Goal: Task Accomplishment & Management: Use online tool/utility

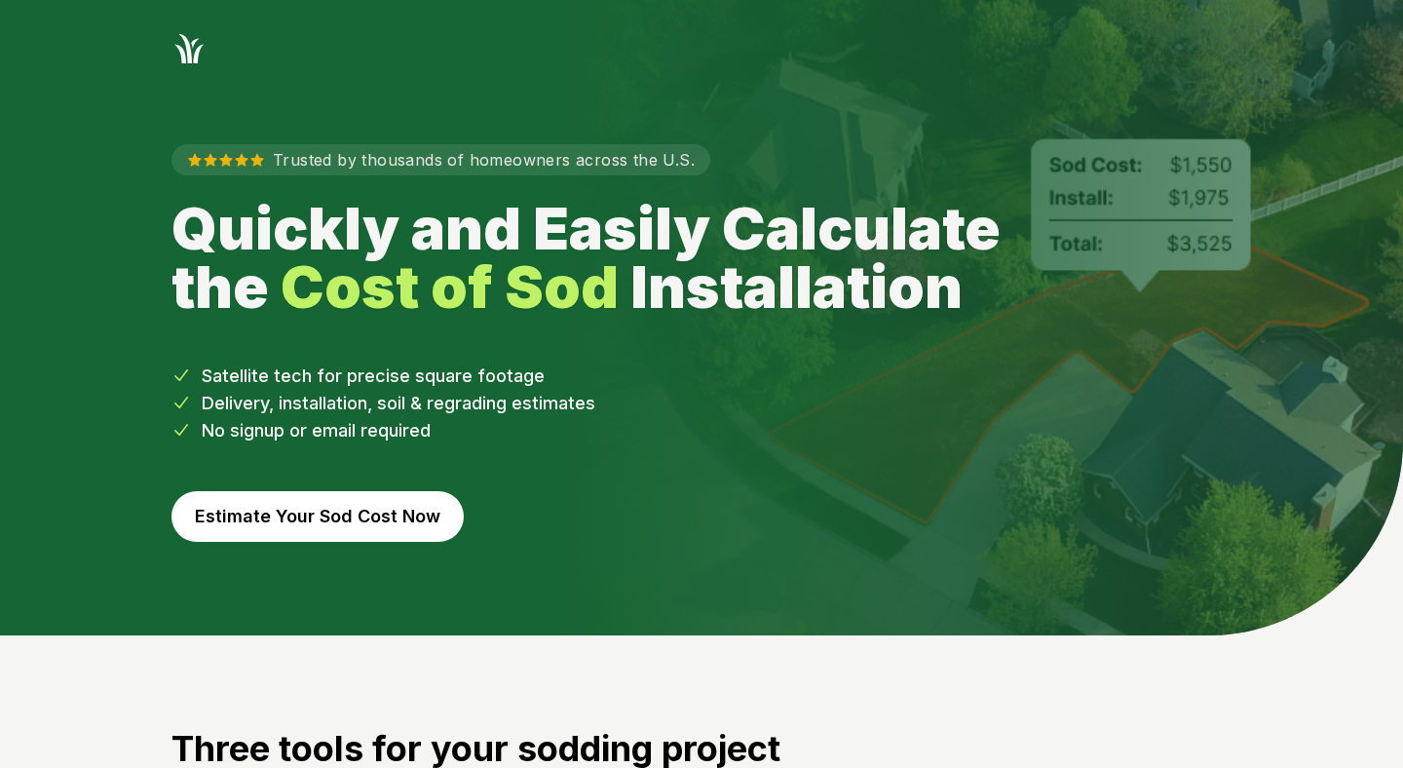
click at [344, 505] on button "Estimate Your Sod Cost Now" at bounding box center [318, 516] width 292 height 51
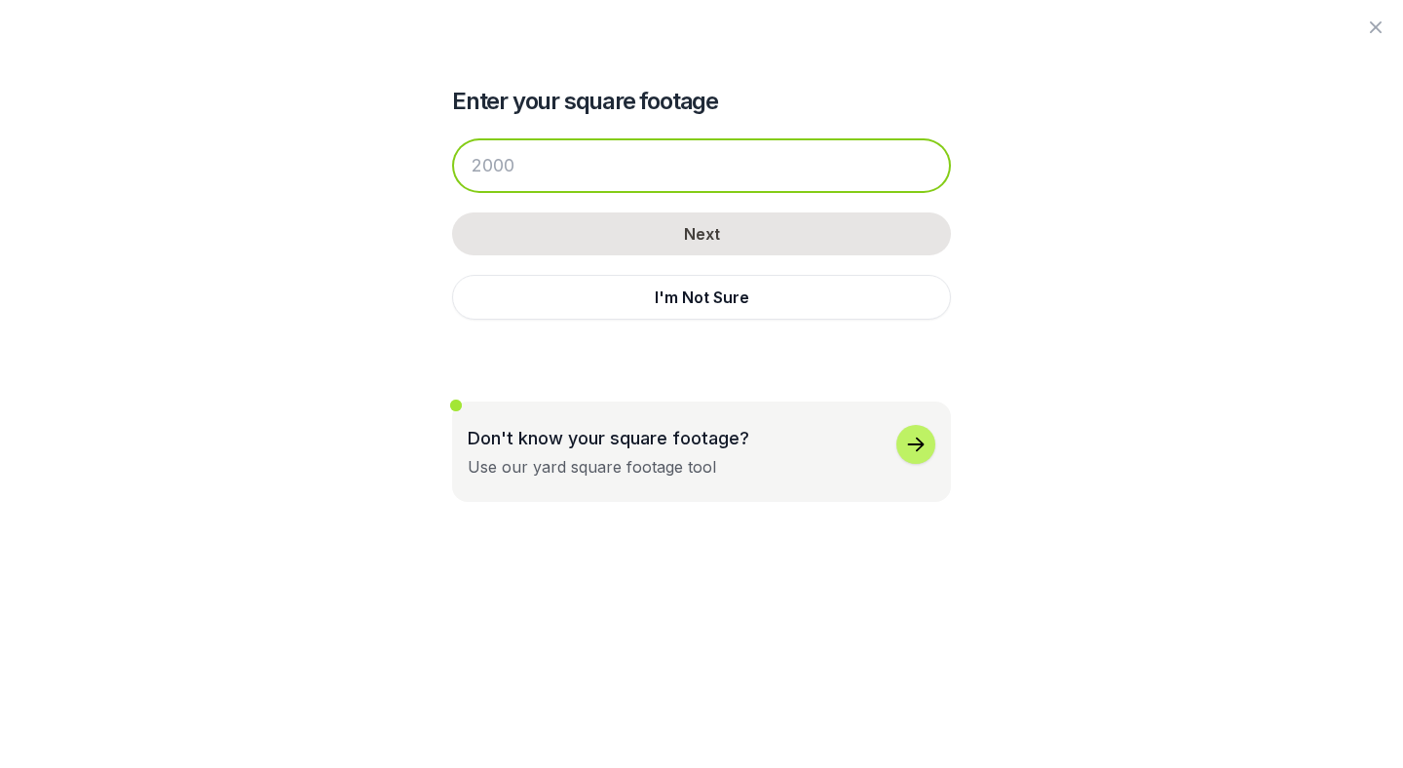
click at [560, 165] on input "number" at bounding box center [701, 165] width 499 height 55
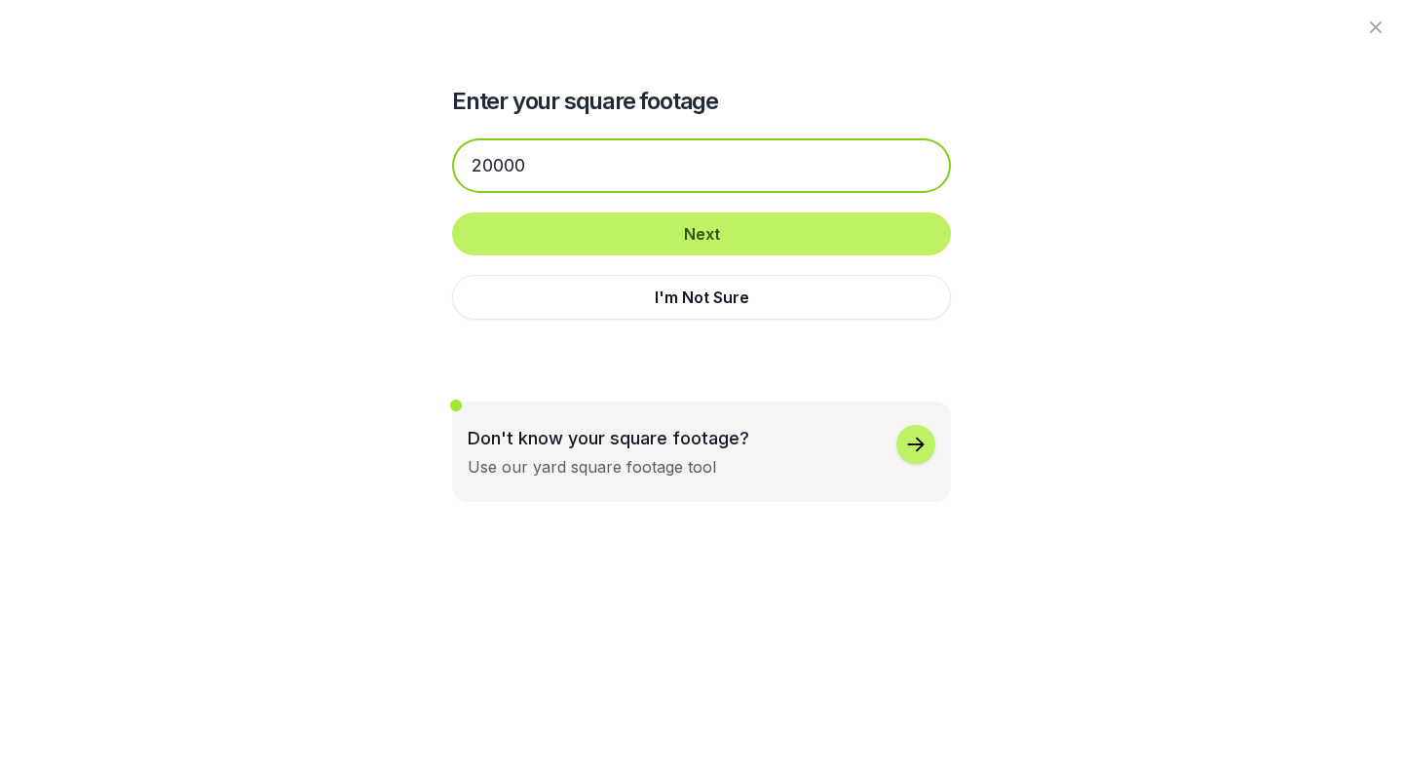
type input "20000"
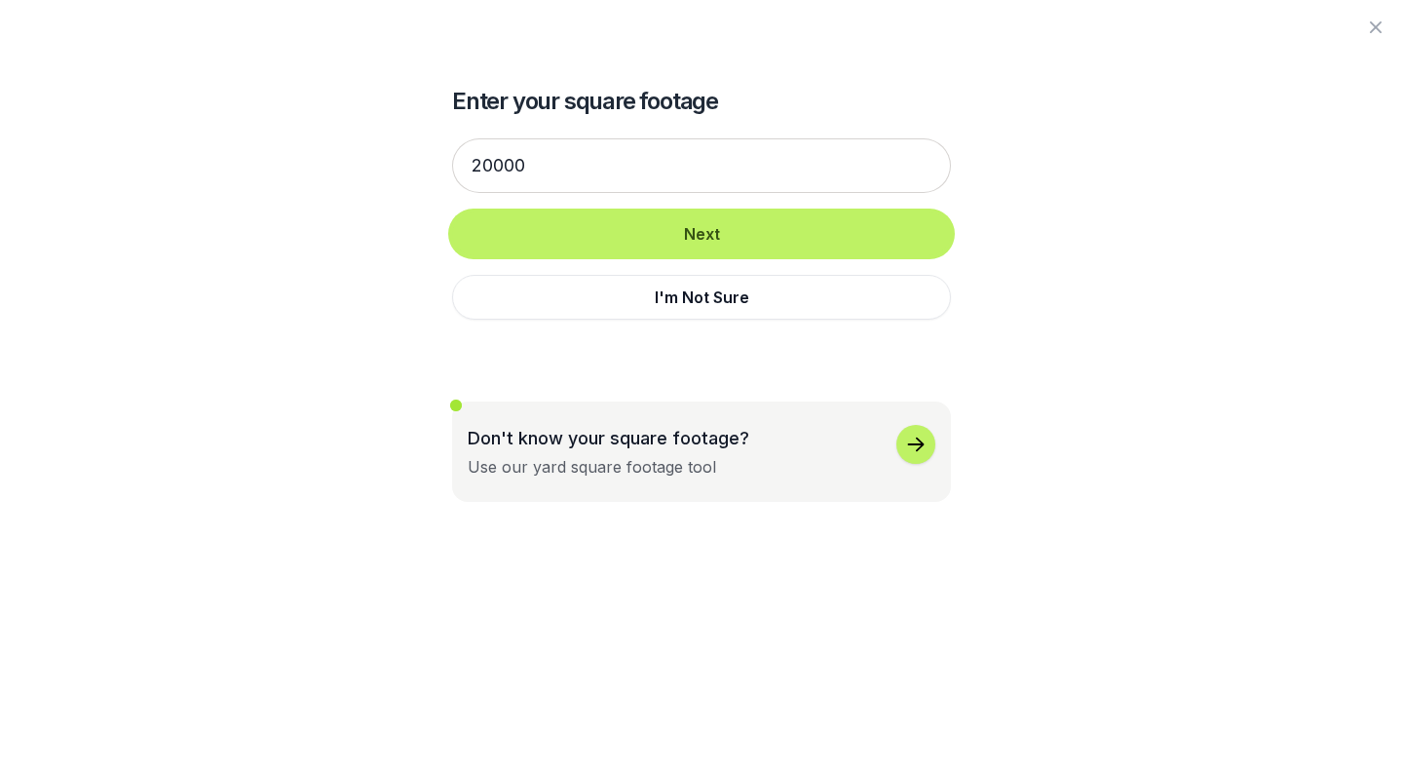
click at [452, 212] on button "Next" at bounding box center [701, 233] width 499 height 43
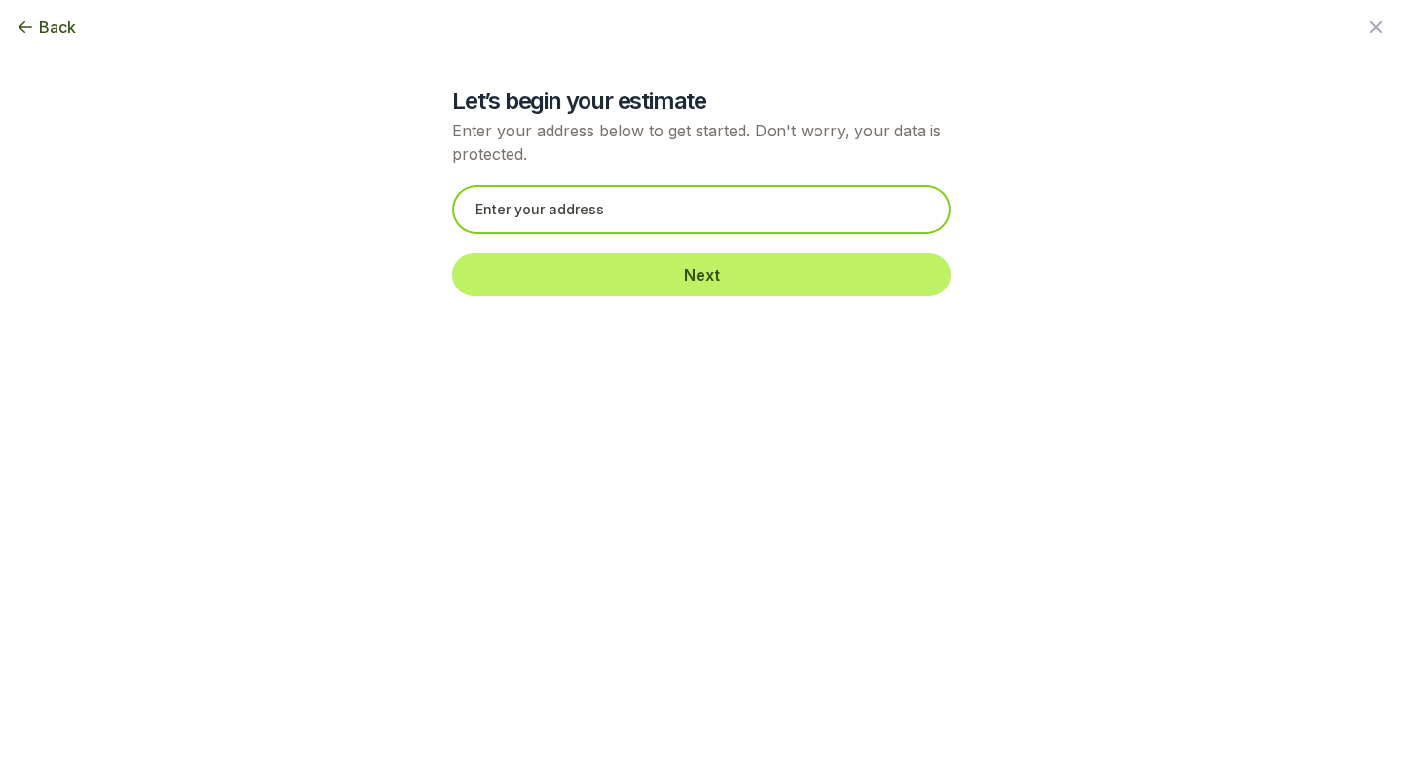
click at [645, 215] on input "text" at bounding box center [701, 209] width 499 height 49
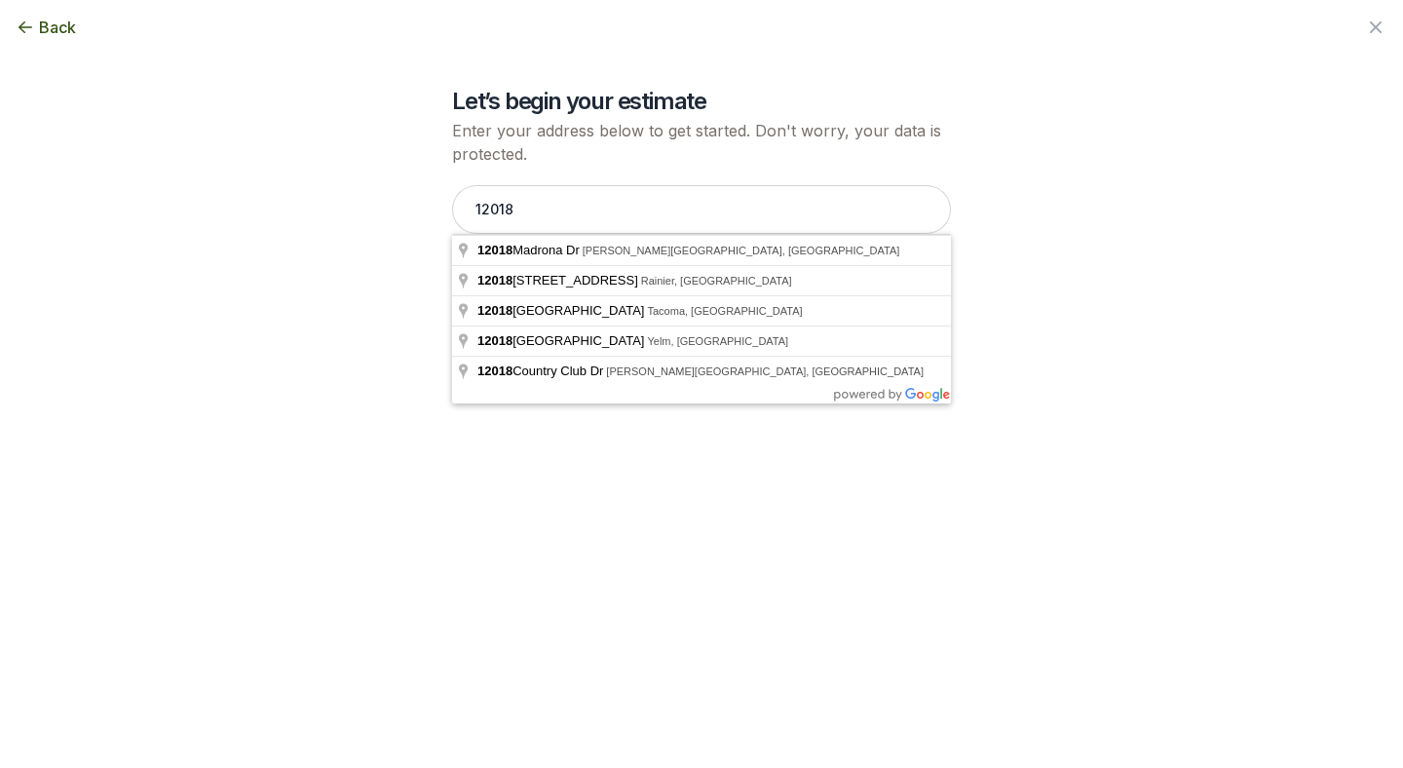
type input "[STREET_ADDRESS][PERSON_NAME]"
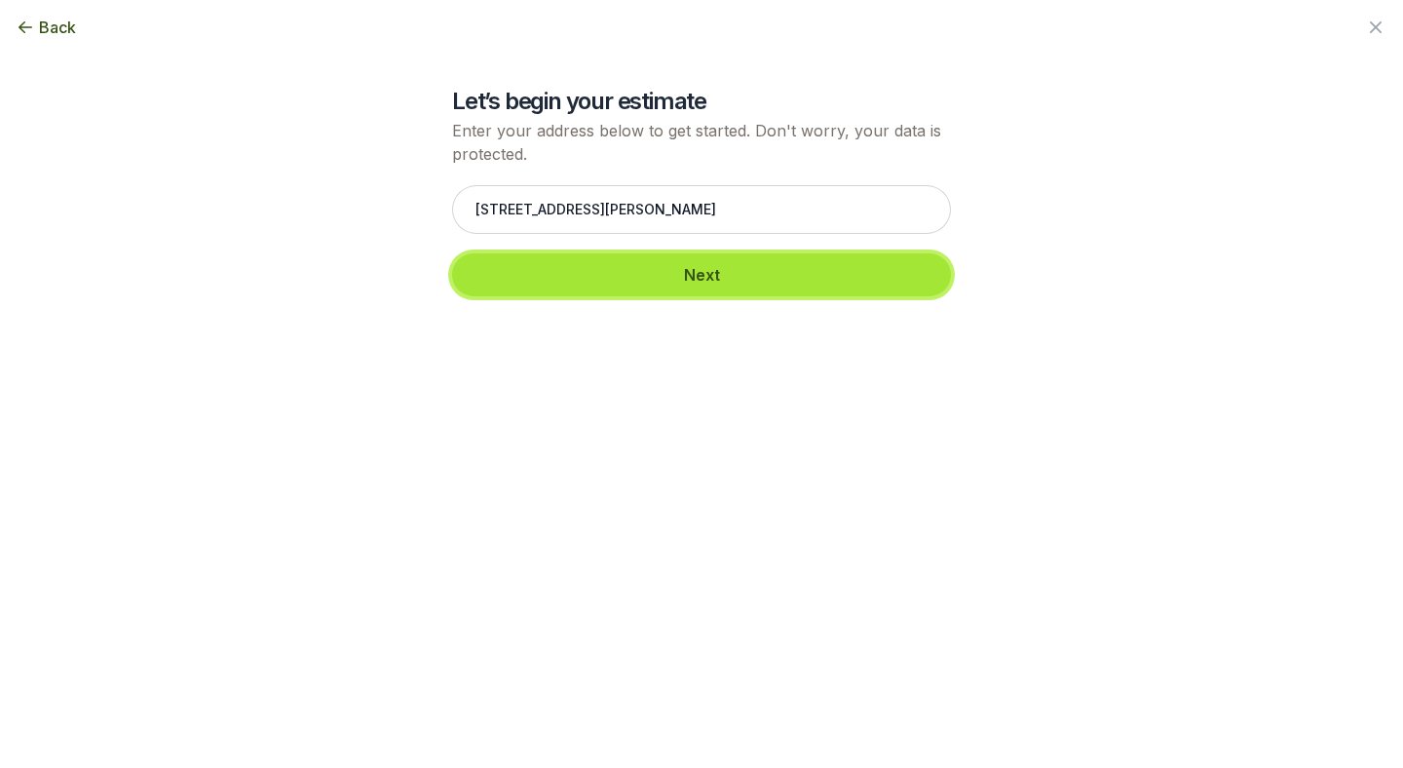
click at [708, 282] on button "Next" at bounding box center [701, 274] width 499 height 43
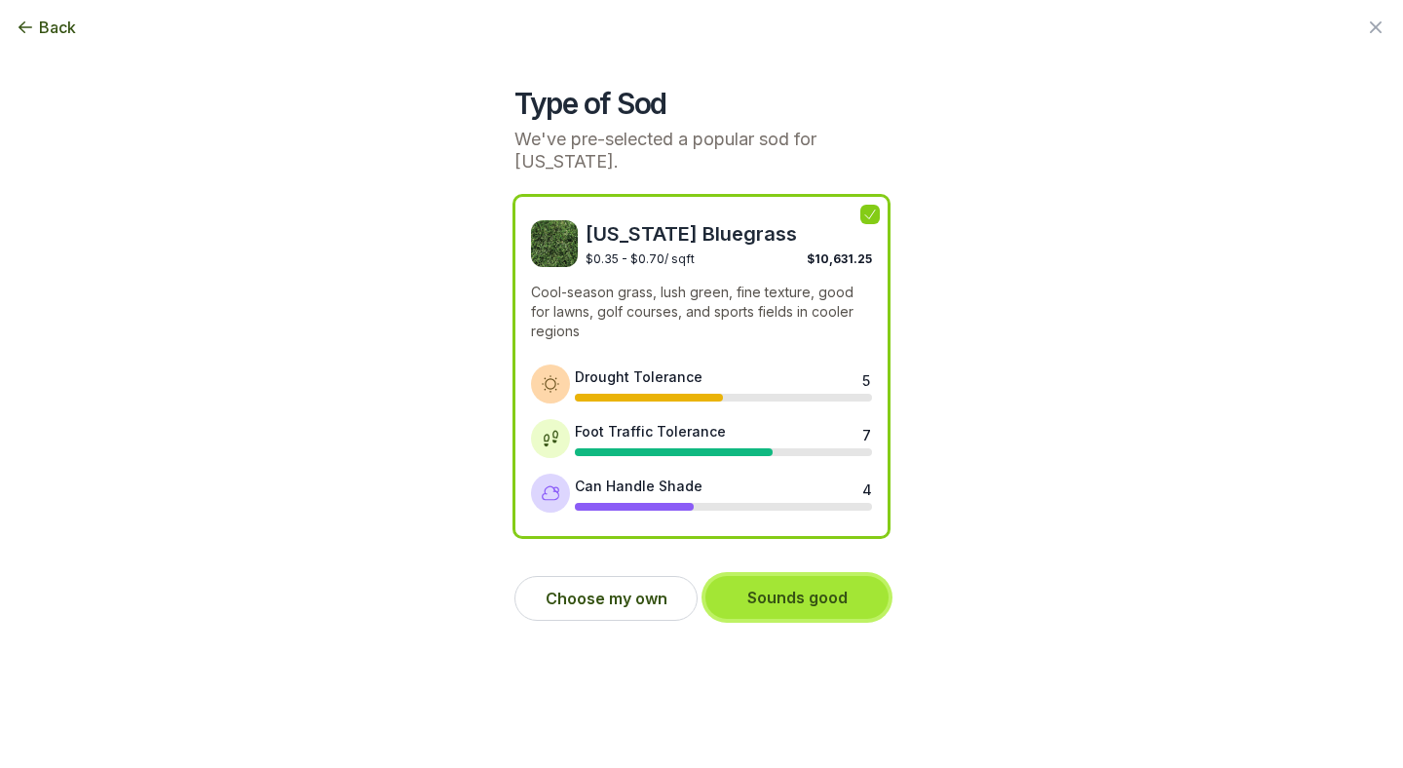
click at [791, 592] on button "Sounds good" at bounding box center [797, 597] width 183 height 43
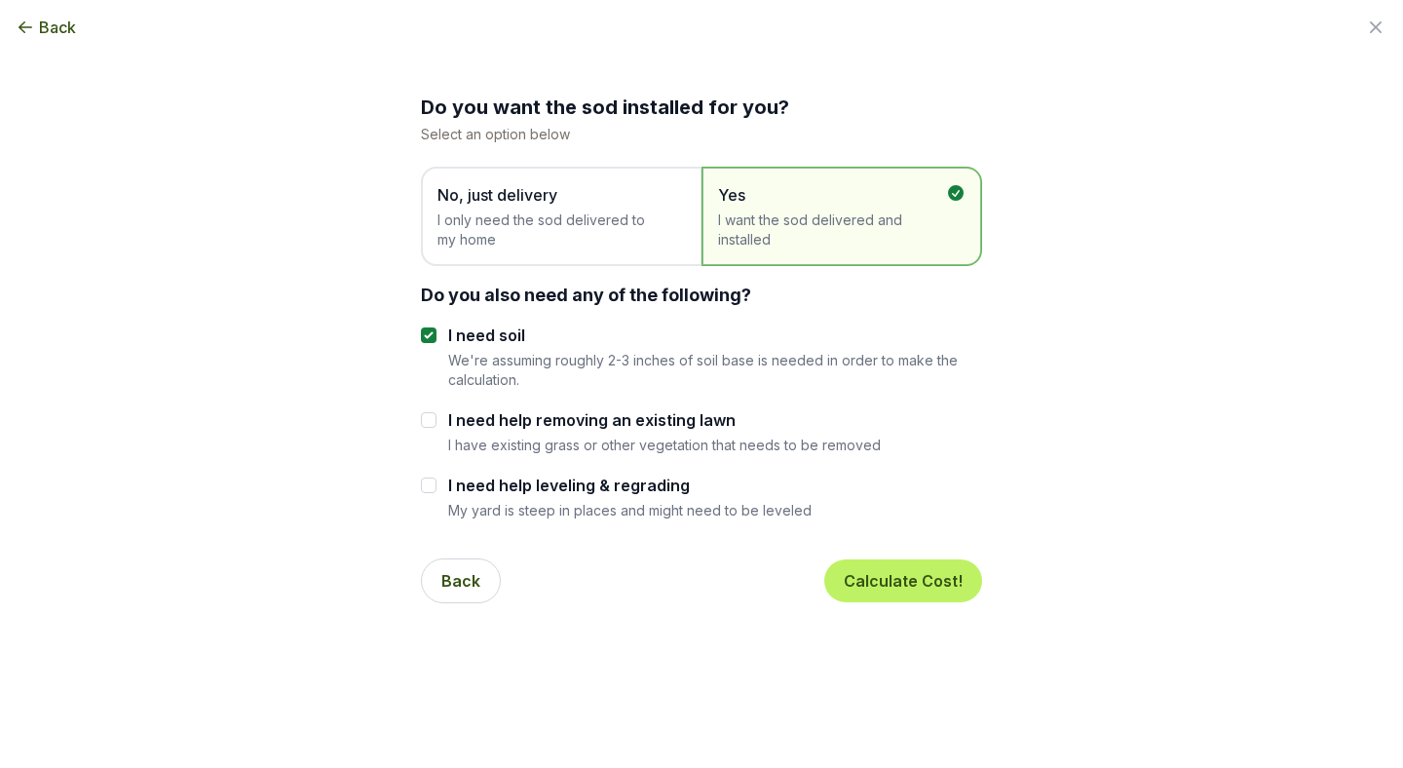
click at [649, 225] on span "I only need the sod delivered to my home" at bounding box center [552, 230] width 228 height 39
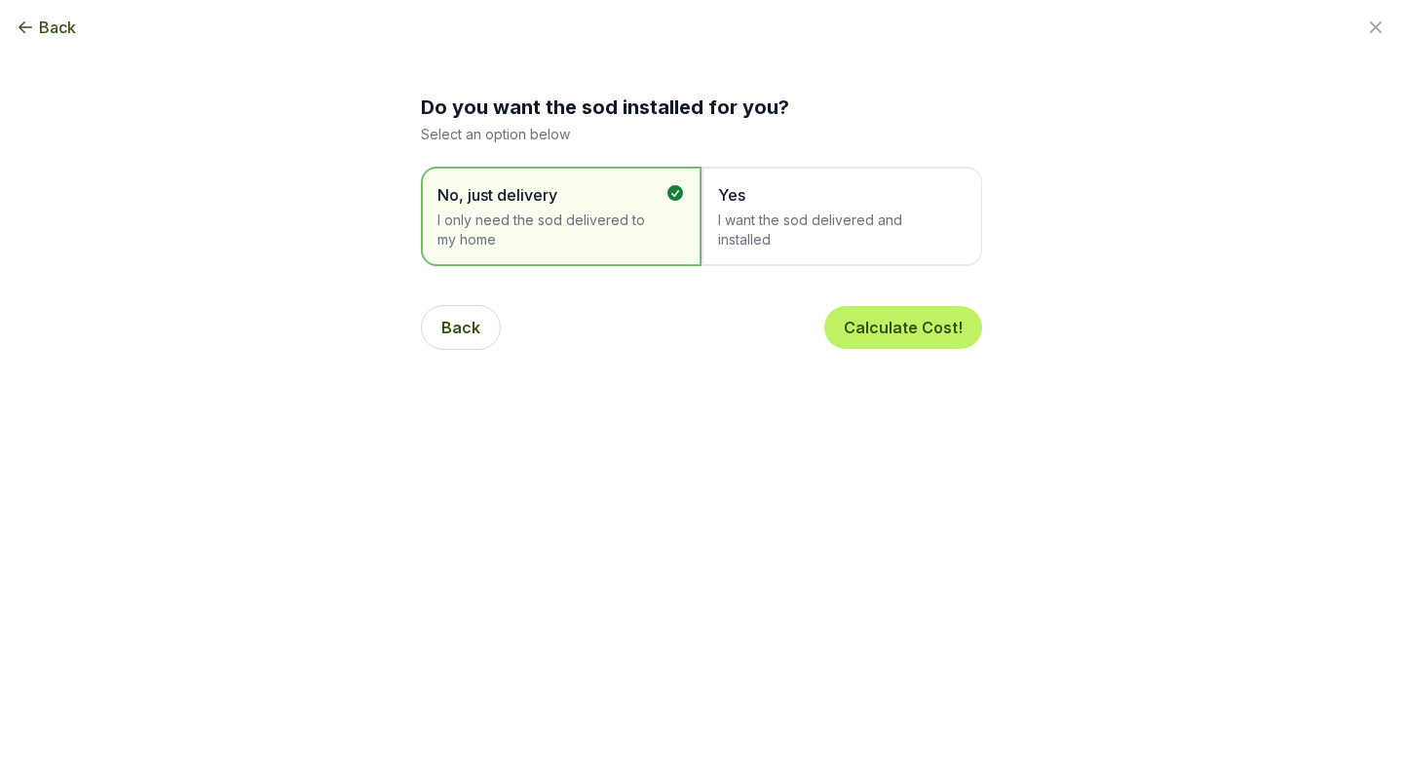
click at [826, 197] on span "Yes" at bounding box center [832, 194] width 228 height 23
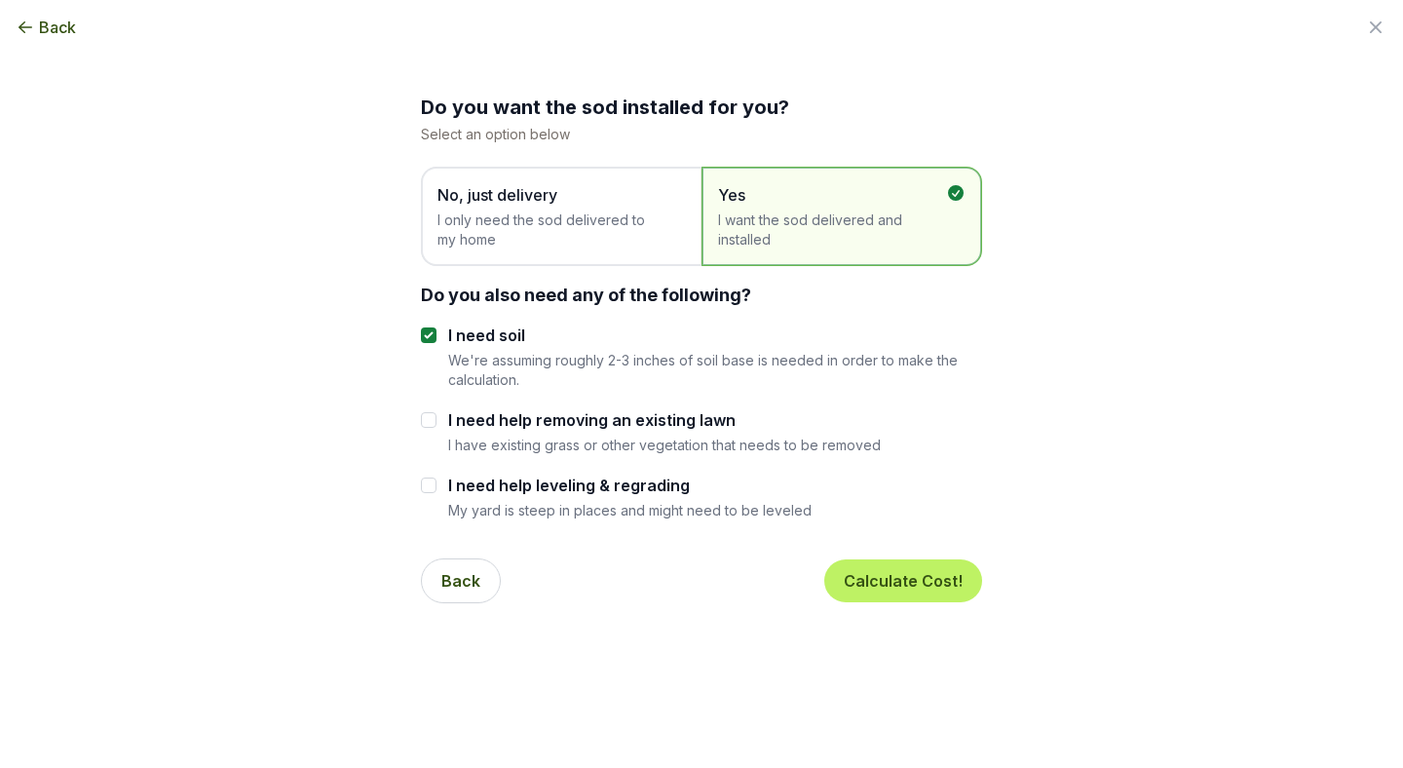
click at [603, 416] on label "I need help removing an existing lawn" at bounding box center [664, 419] width 433 height 23
click at [437, 416] on input "I need help removing an existing lawn" at bounding box center [429, 420] width 16 height 16
checkbox input "true"
click at [608, 488] on label "I need help leveling & regrading" at bounding box center [630, 485] width 364 height 23
click at [437, 488] on input "I need help leveling & regrading" at bounding box center [429, 486] width 16 height 16
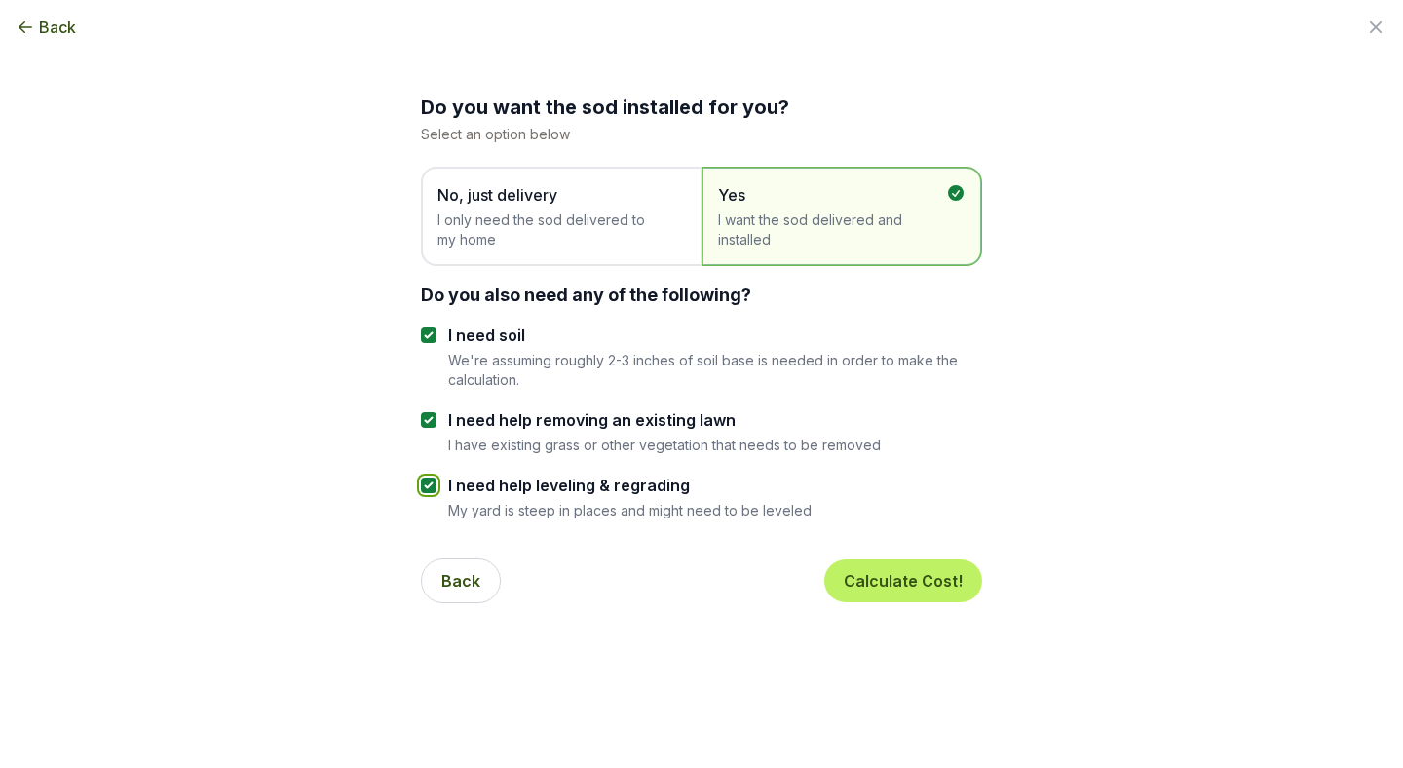
checkbox input "true"
click at [873, 577] on button "Calculate Cost!" at bounding box center [904, 580] width 158 height 43
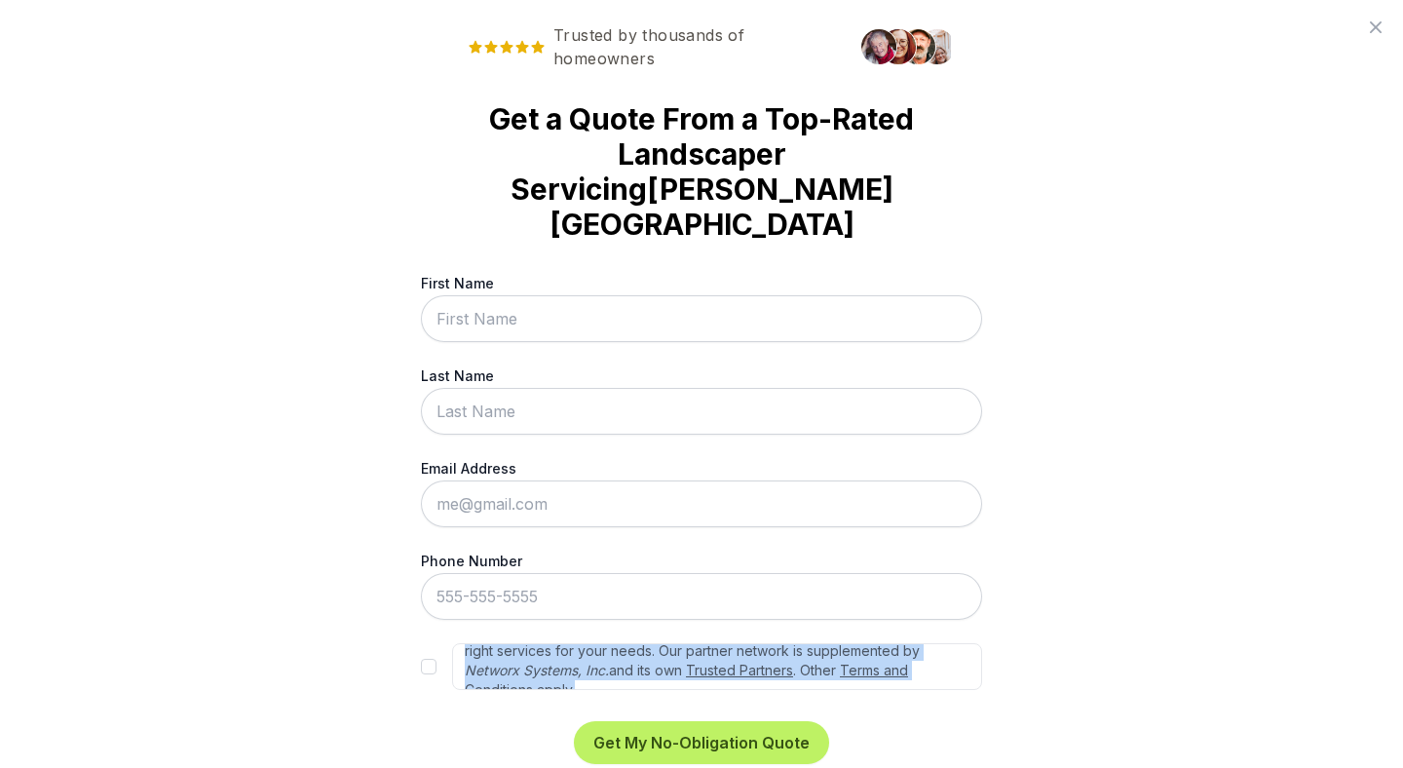
scroll to position [88, 0]
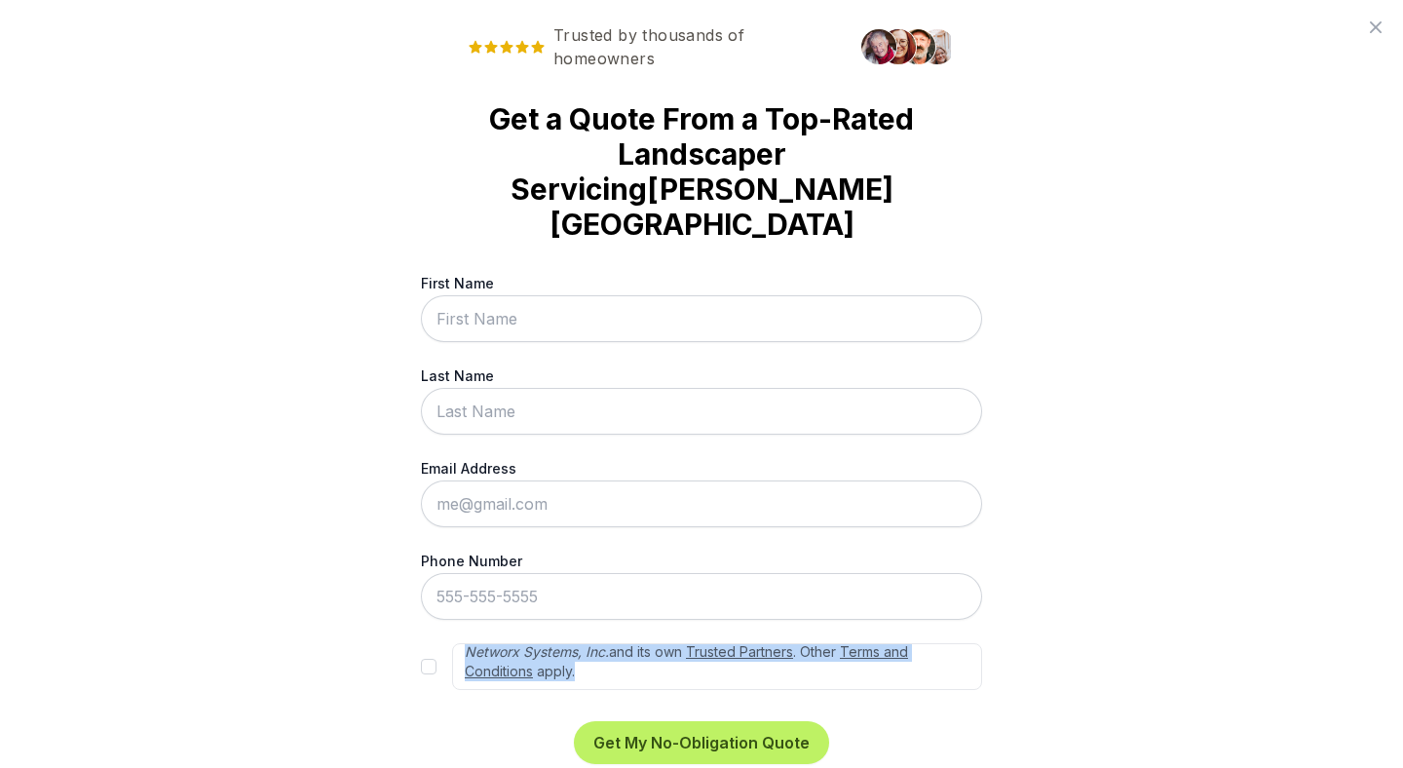
drag, startPoint x: 464, startPoint y: 626, endPoint x: 888, endPoint y: 649, distance: 424.6
click at [888, 649] on label "By submitting this form, you consent to be contacted by sod installers at the n…" at bounding box center [717, 666] width 530 height 47
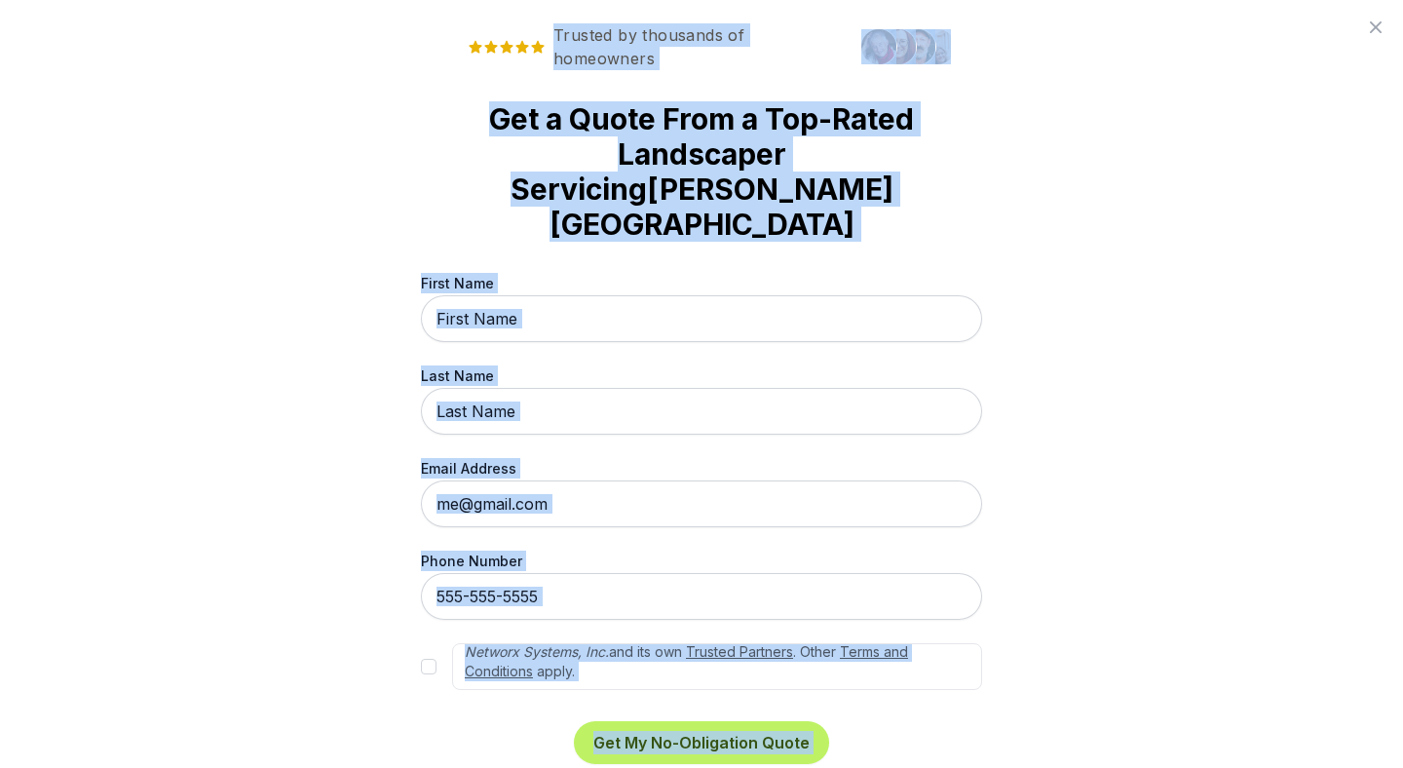
click at [405, 694] on div "Trusted by thousands of homeowners Get a Quote From a Top-Rated Landscaper Serv…" at bounding box center [701, 384] width 1403 height 768
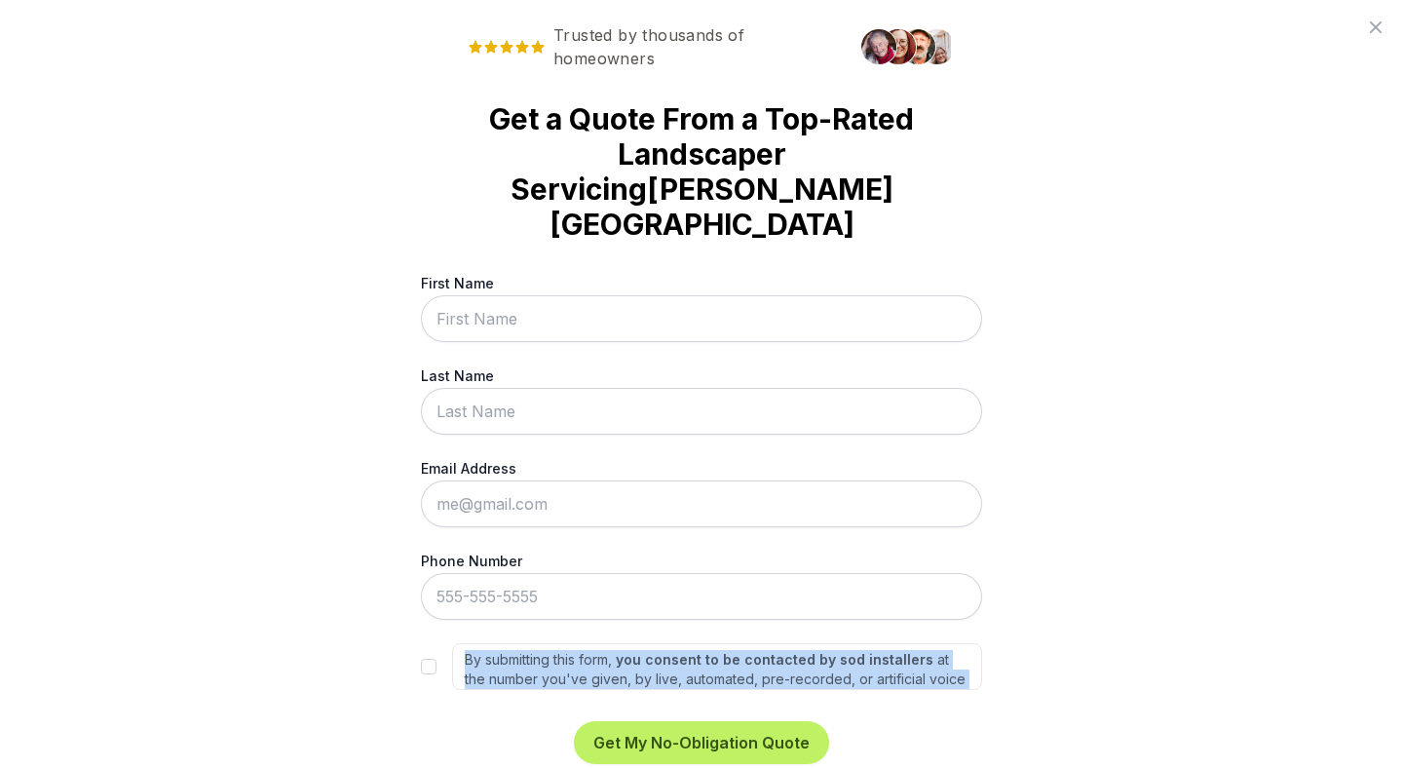
scroll to position [0, 0]
drag, startPoint x: 589, startPoint y: 640, endPoint x: 463, endPoint y: 627, distance: 126.5
click at [463, 643] on label "By submitting this form, you consent to be contacted by sod installers at the n…" at bounding box center [717, 666] width 530 height 47
copy label "By submitting this form, you consent to be contacted by sod installers at the n…"
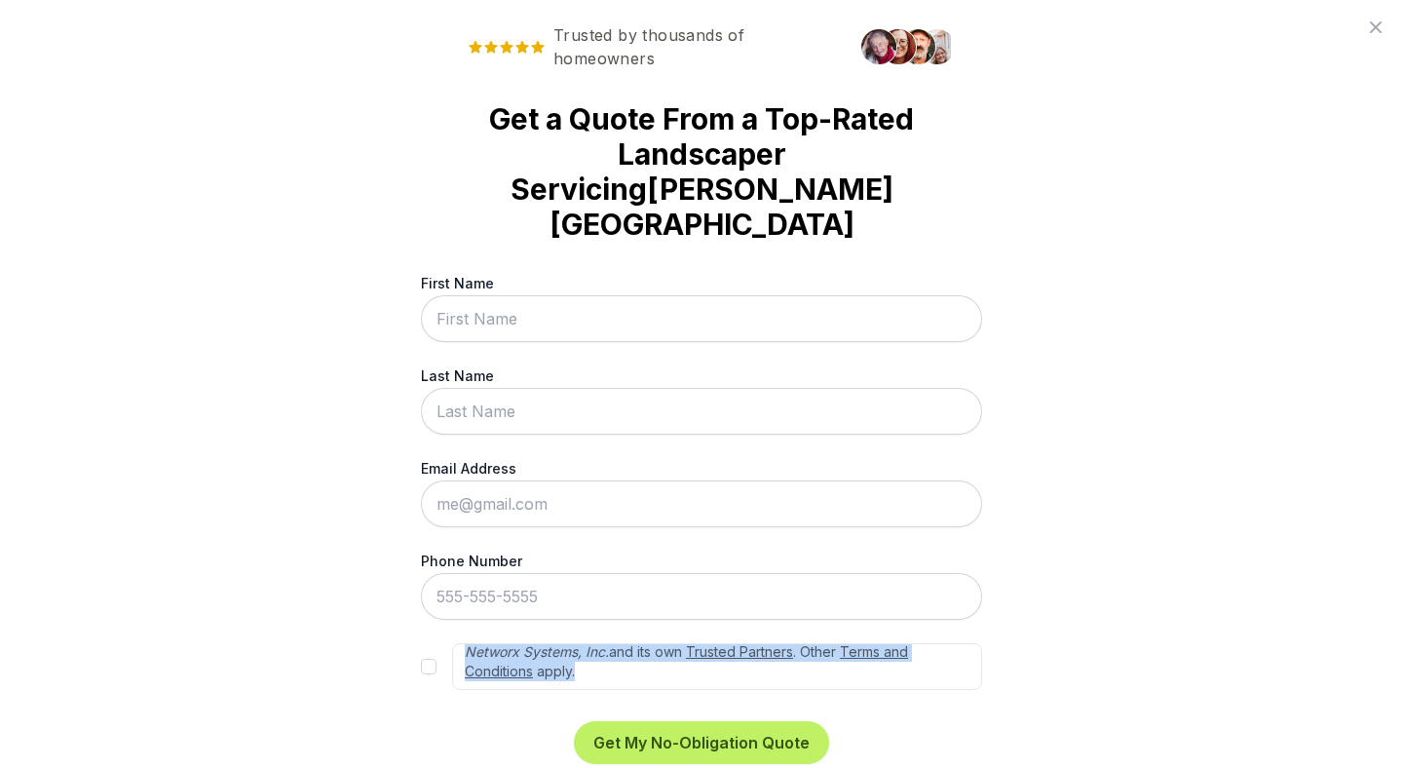
click at [734, 643] on link "Trusted Partners" at bounding box center [739, 651] width 107 height 17
